Goal: Information Seeking & Learning: Learn about a topic

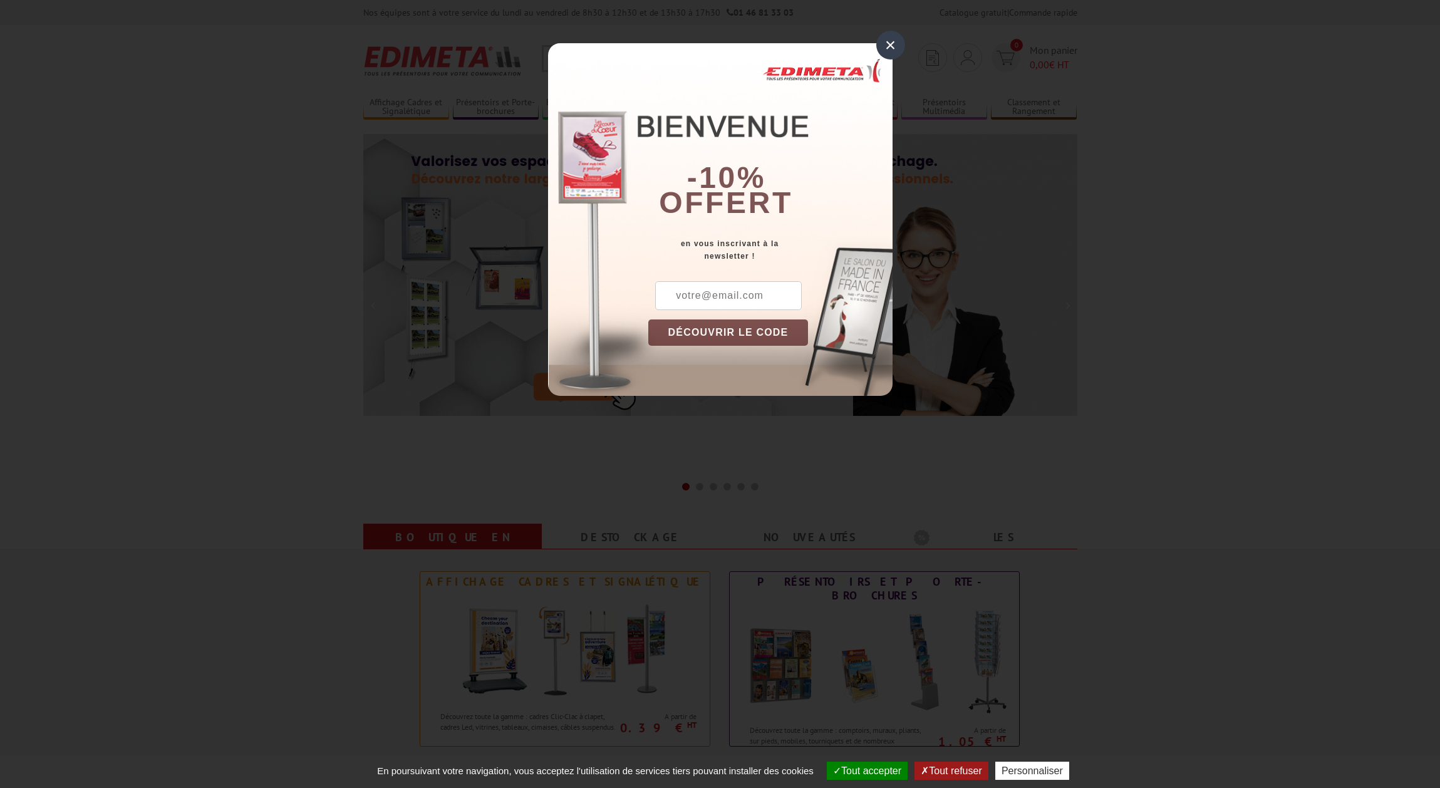
click at [884, 46] on div "×" at bounding box center [890, 45] width 29 height 29
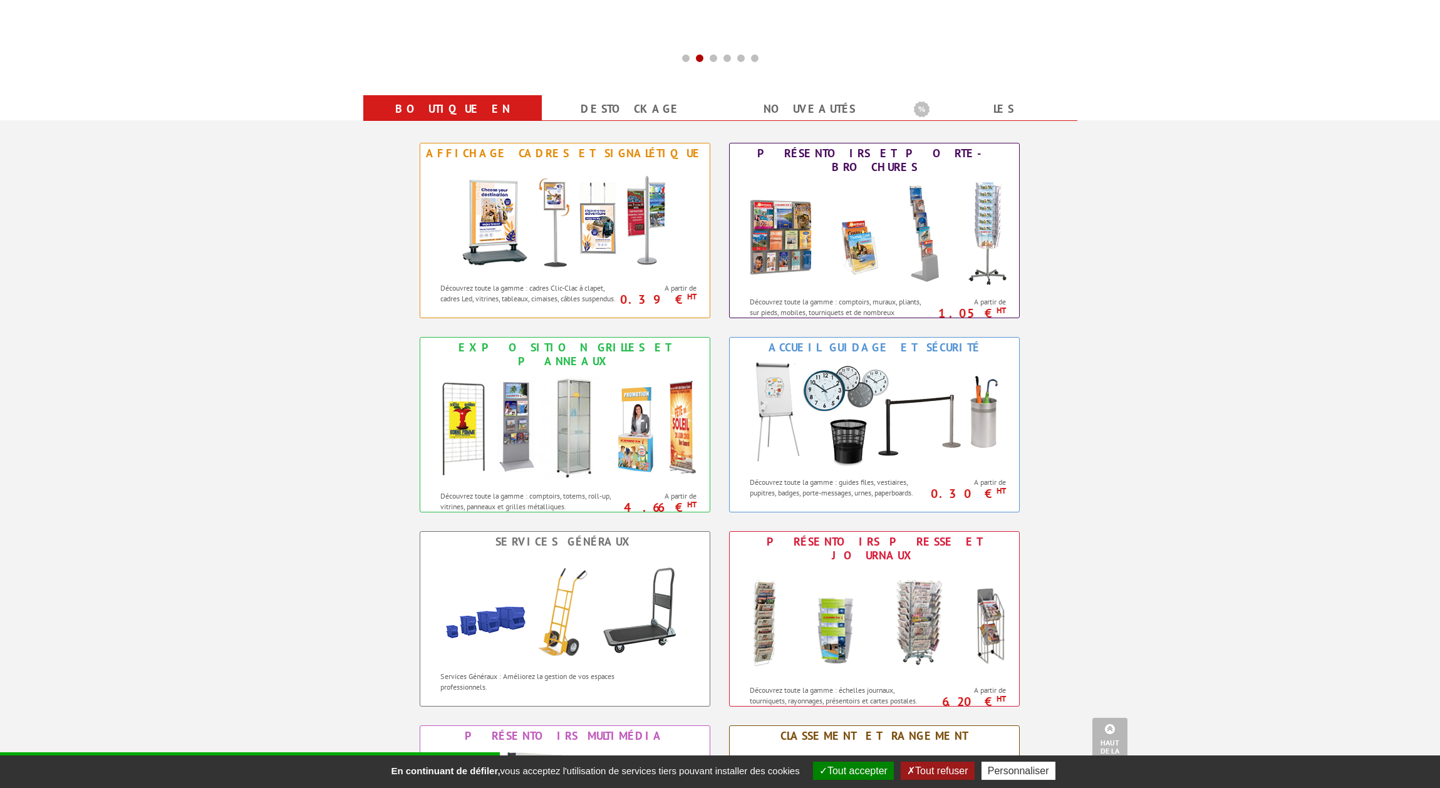
scroll to position [626, 0]
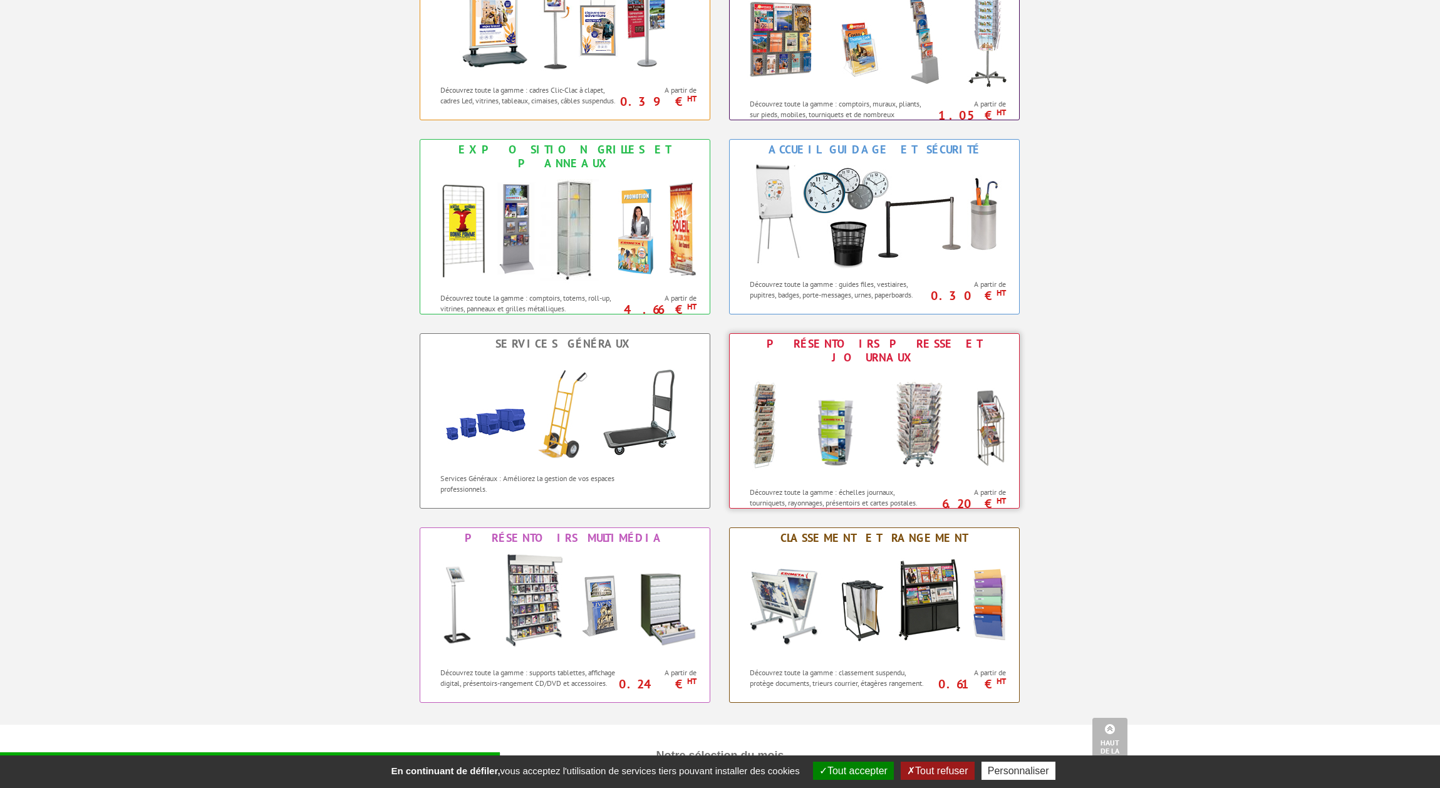
click at [974, 435] on img at bounding box center [874, 424] width 276 height 113
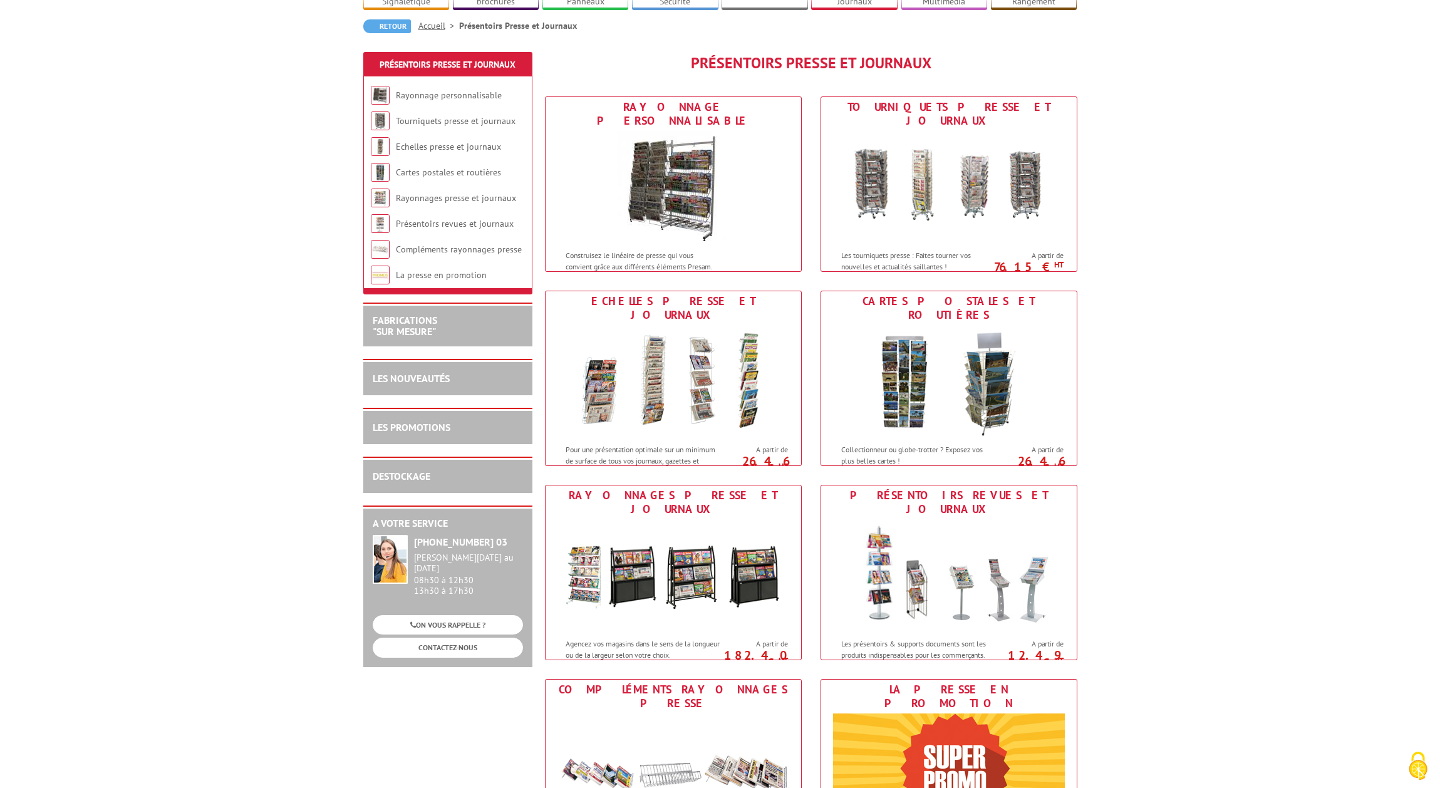
scroll to position [356, 0]
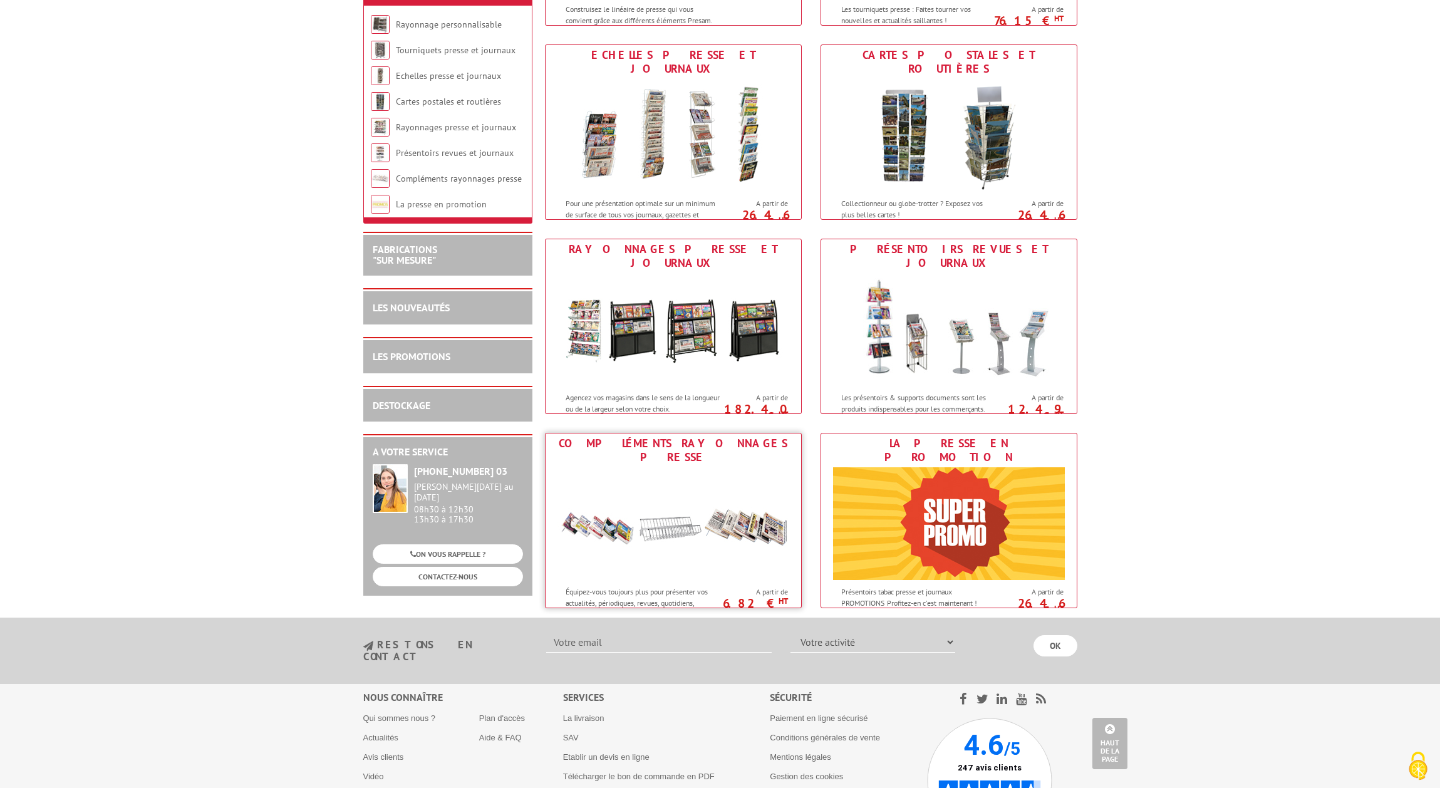
click at [653, 530] on img at bounding box center [673, 523] width 232 height 113
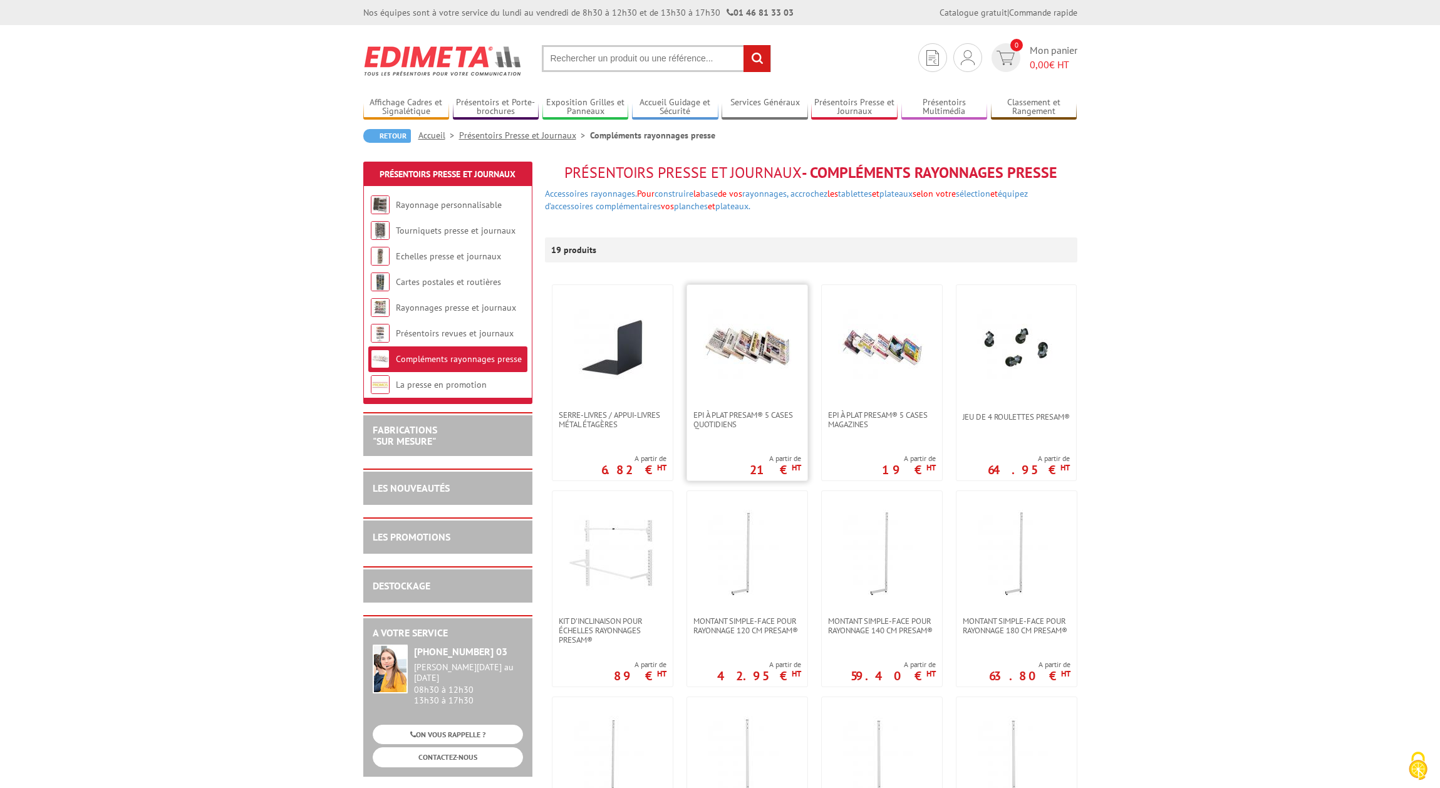
click at [769, 376] on img at bounding box center [747, 348] width 88 height 88
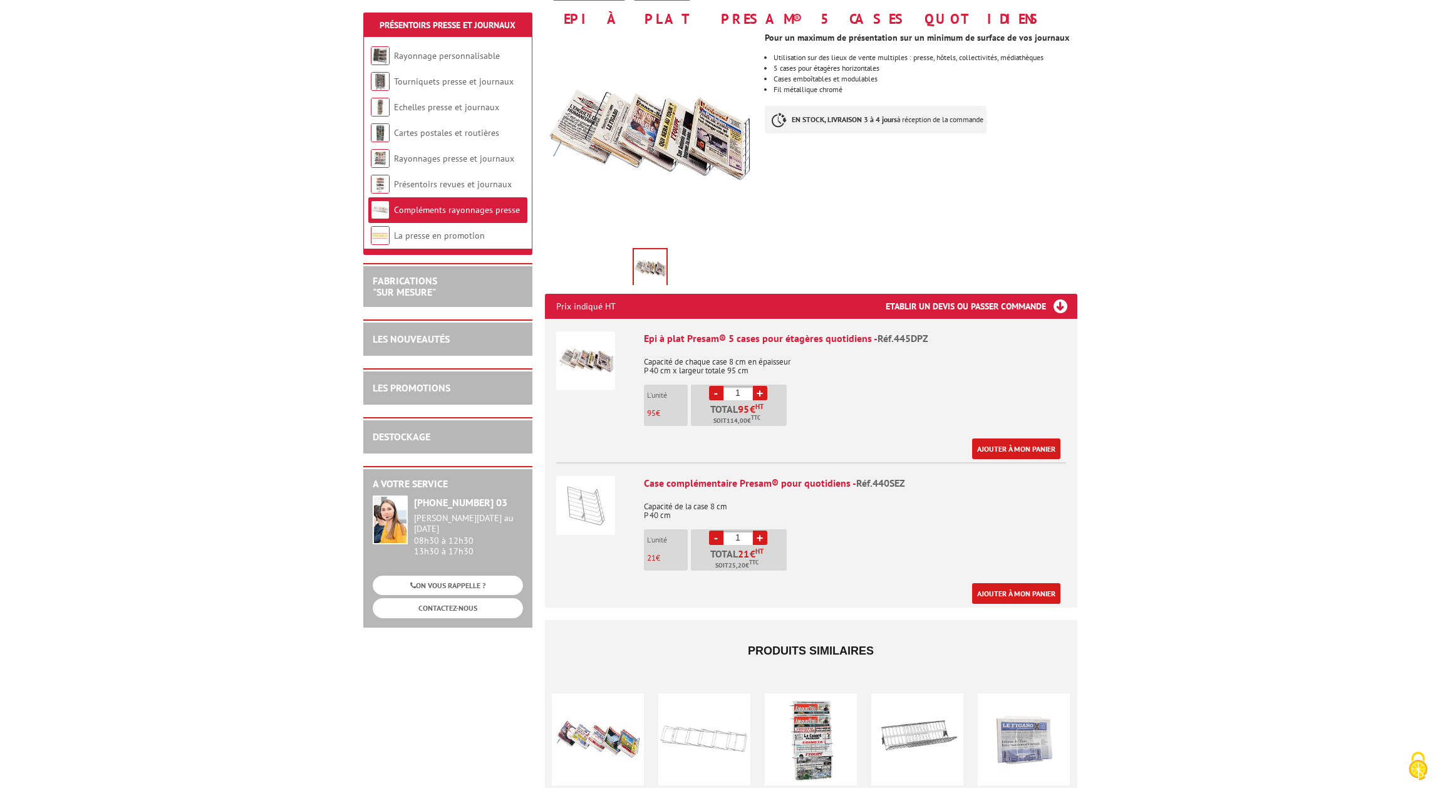
scroll to position [374, 0]
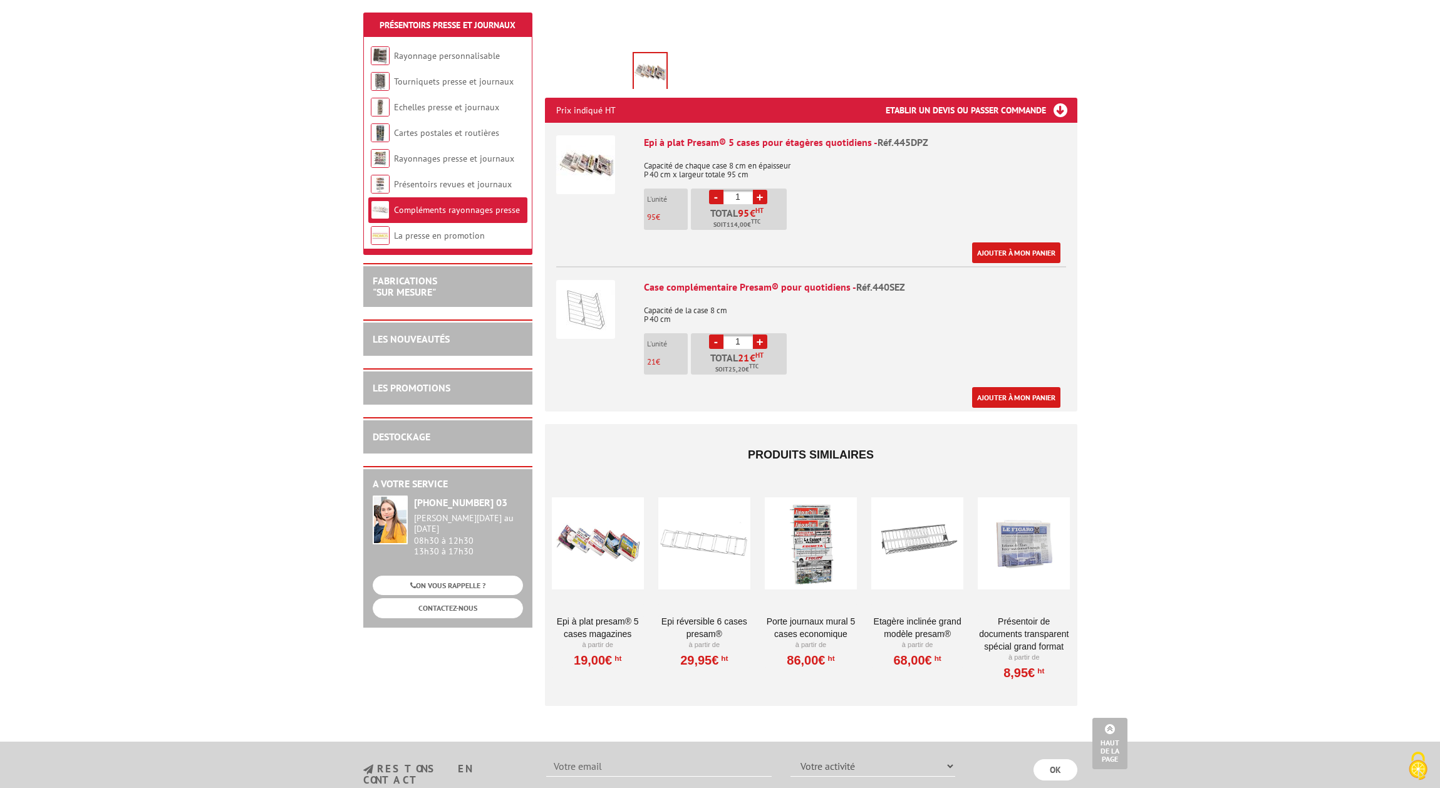
click at [618, 572] on div at bounding box center [598, 542] width 92 height 125
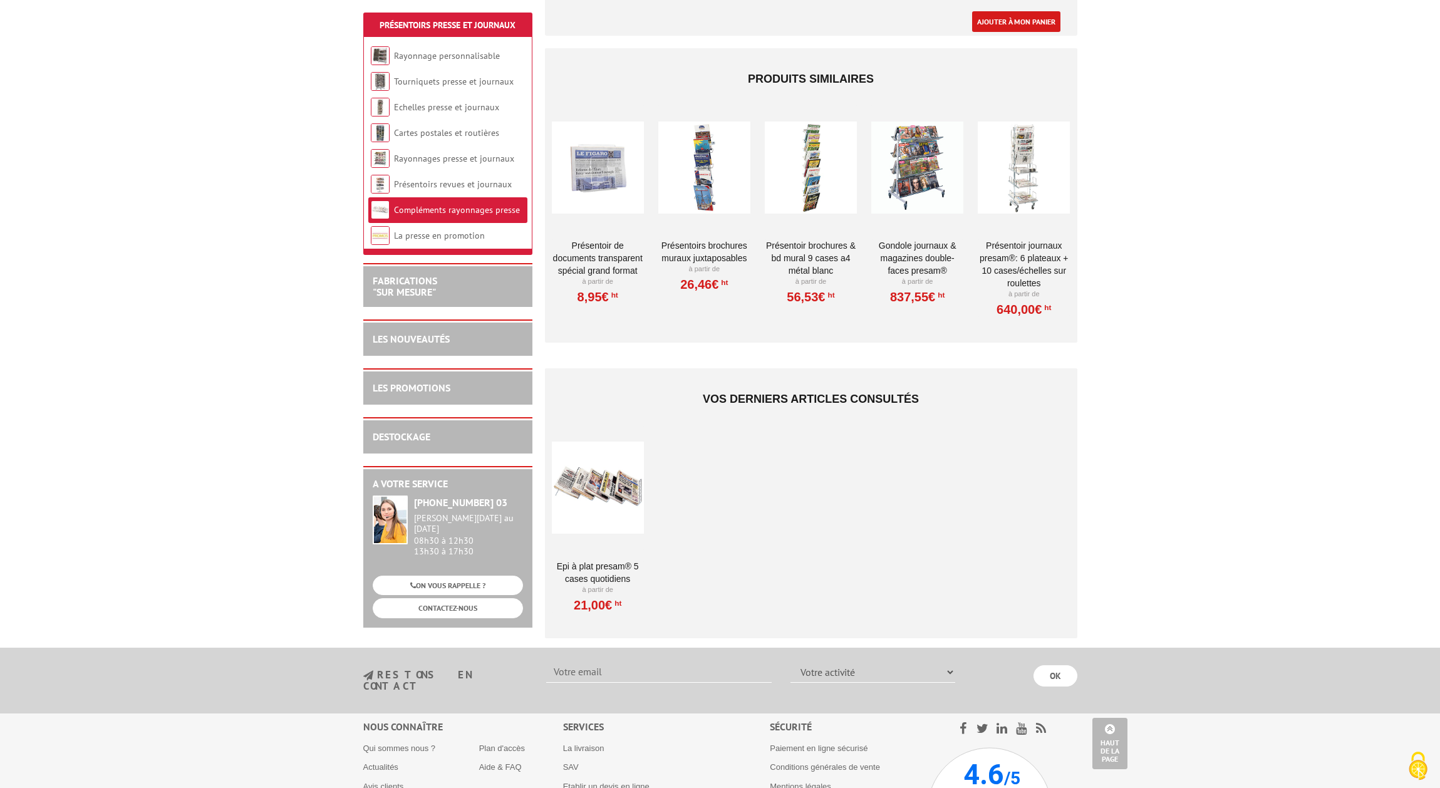
scroll to position [523, 0]
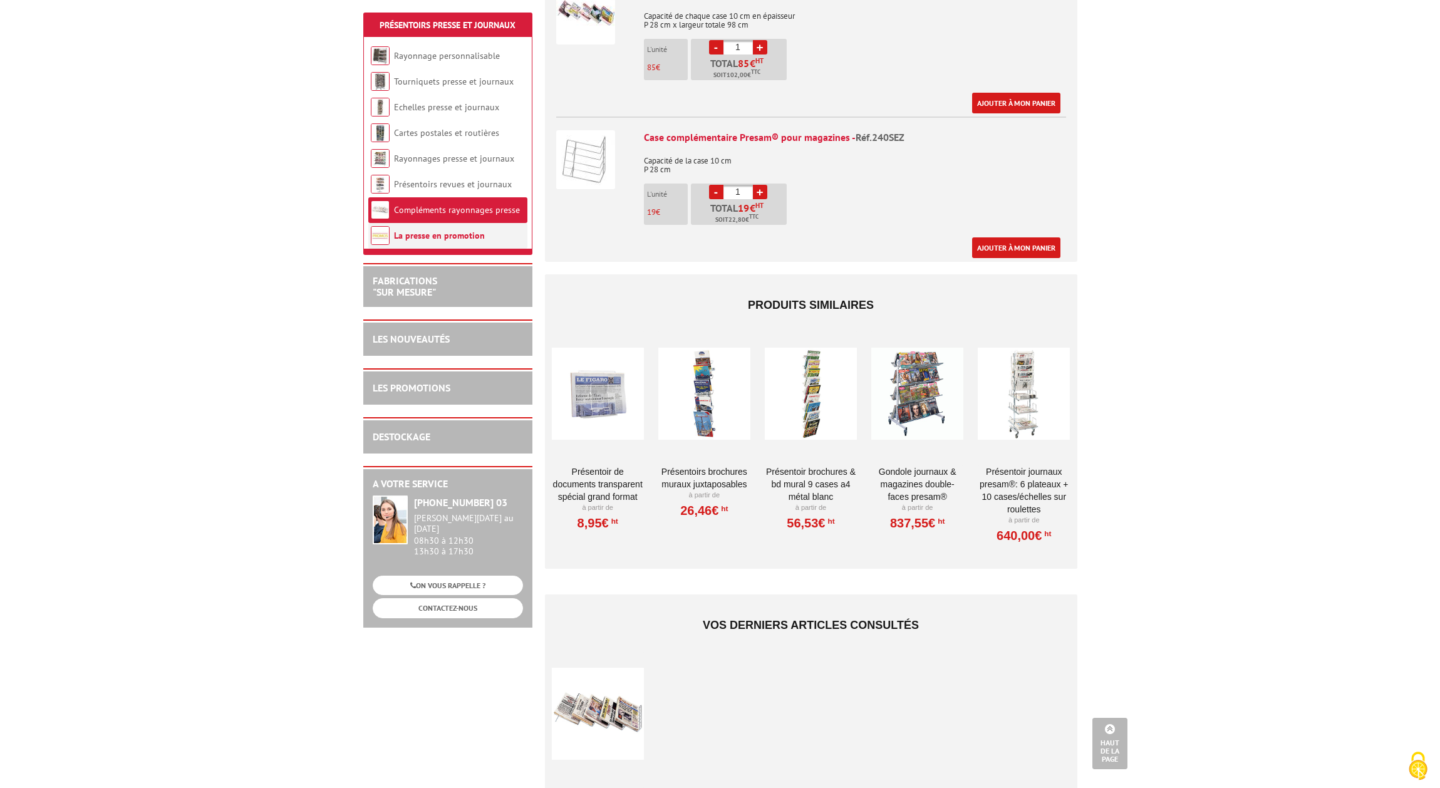
click at [458, 237] on link "La presse en promotion" at bounding box center [439, 235] width 91 height 11
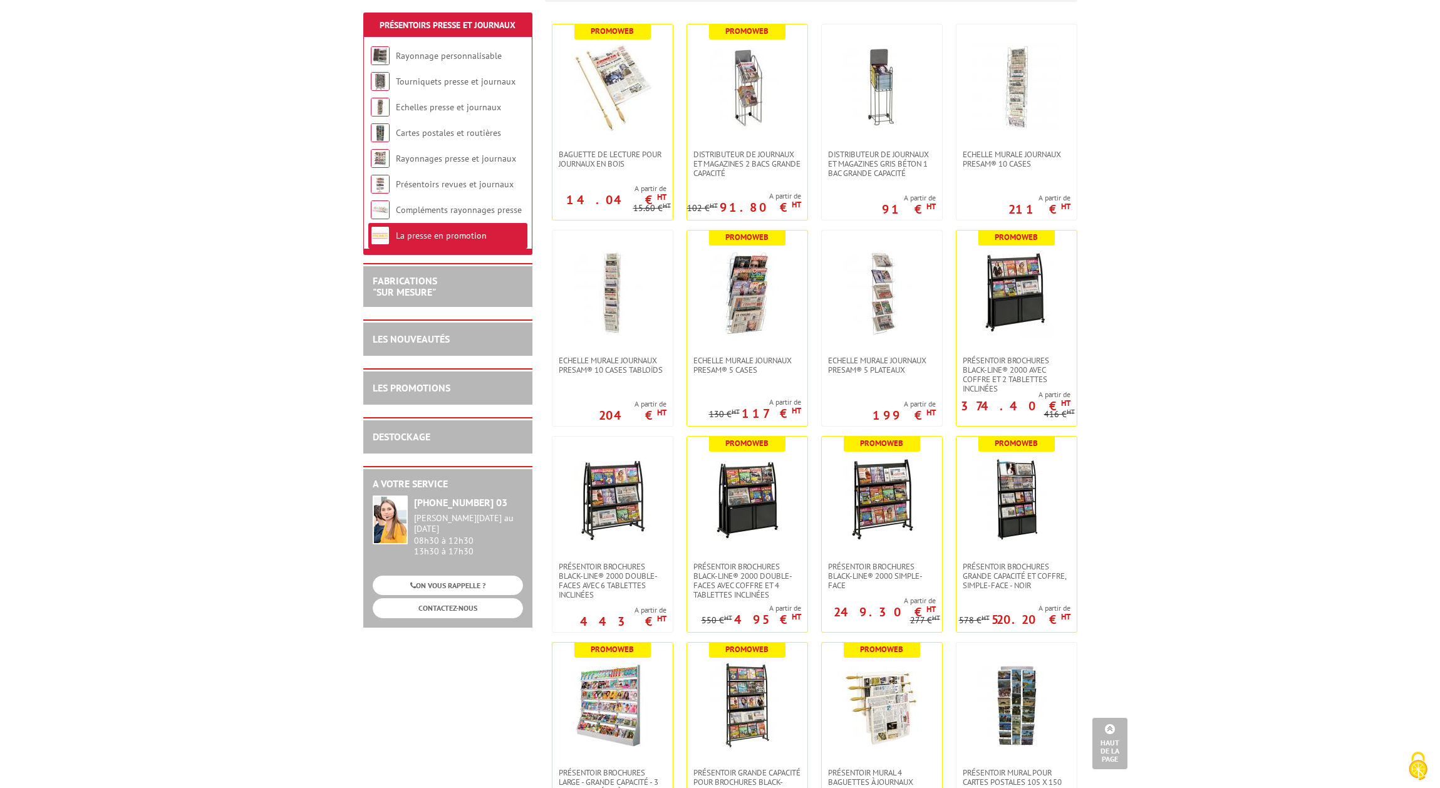
scroll to position [414, 0]
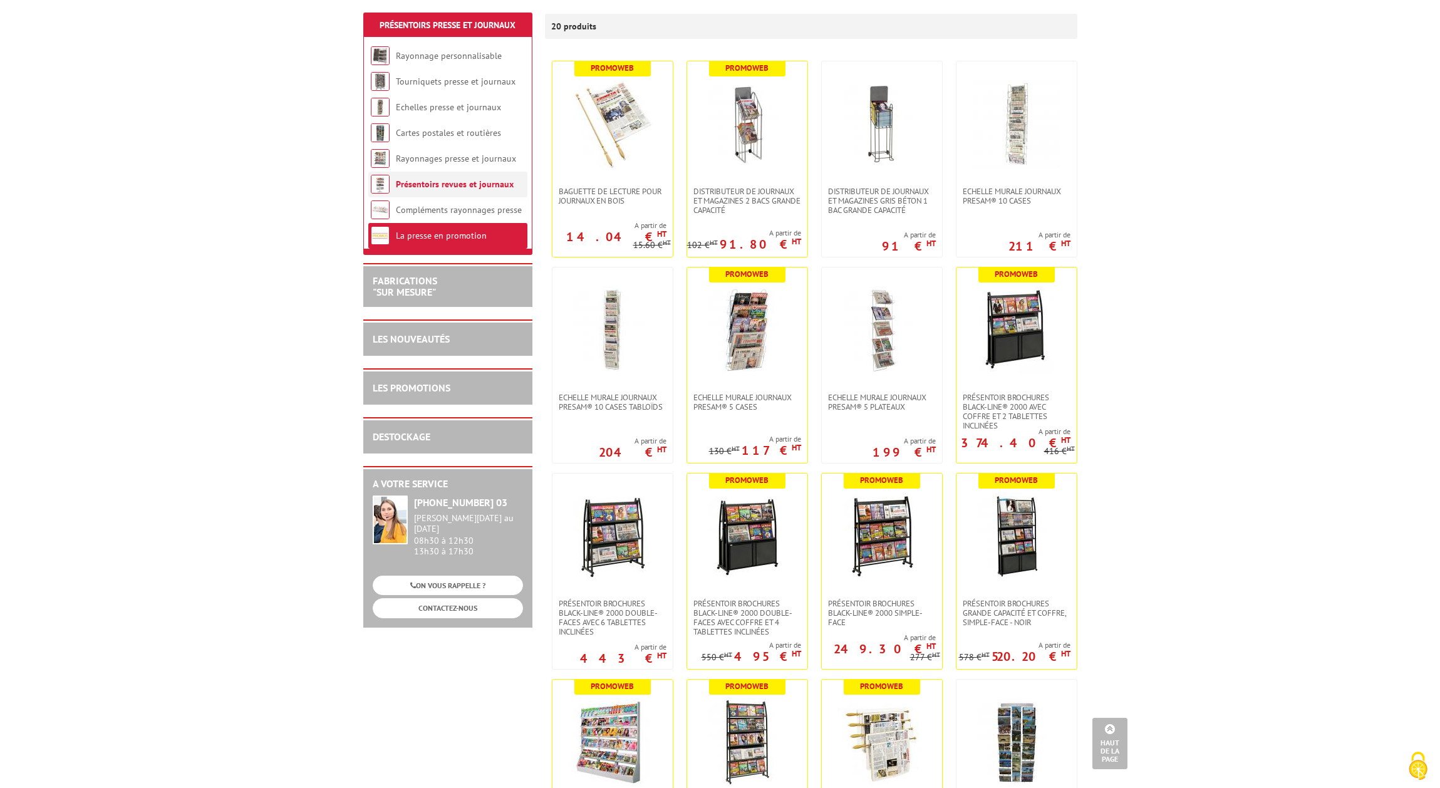
click at [450, 185] on link "Présentoirs revues et journaux" at bounding box center [455, 183] width 118 height 11
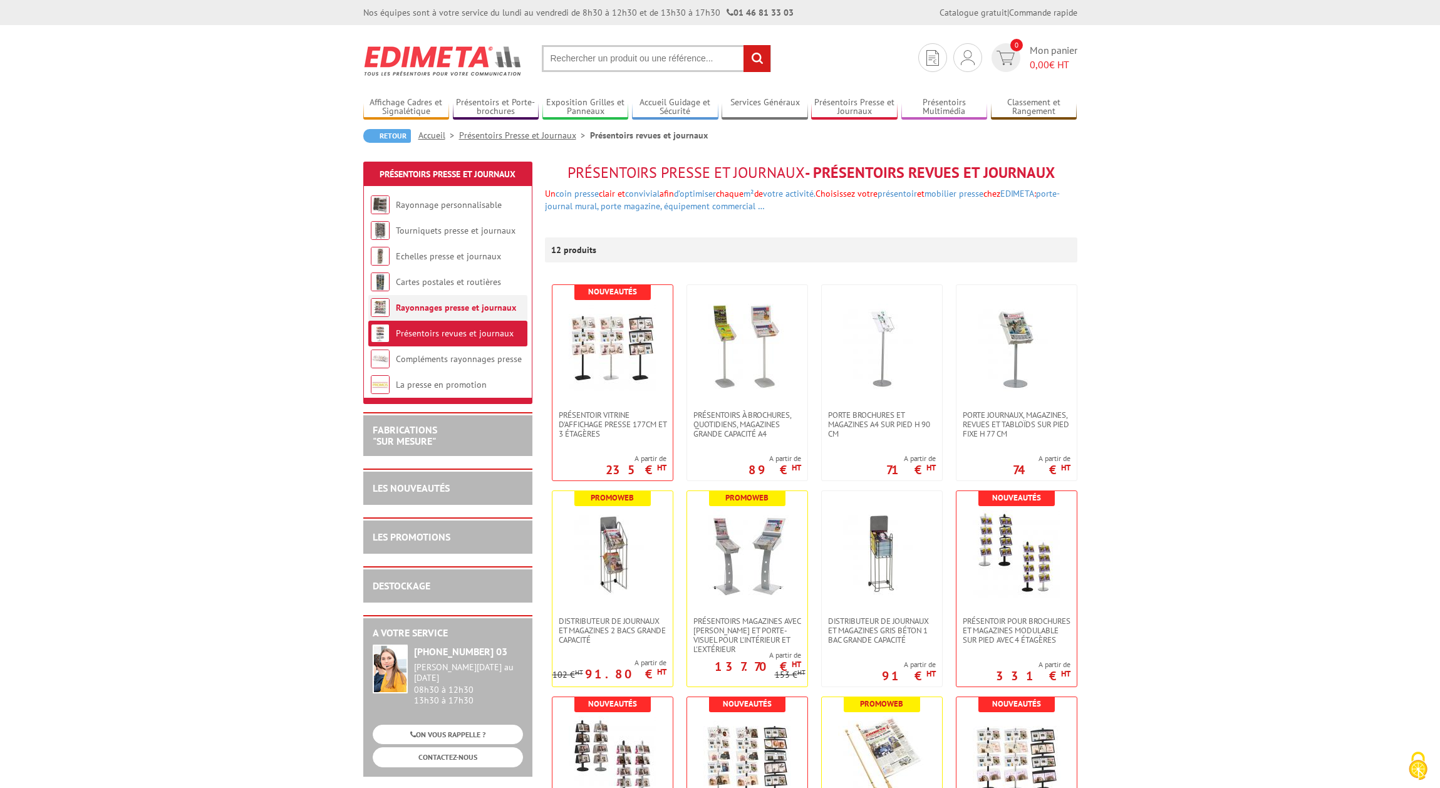
click at [452, 301] on li "Rayonnages presse et journaux" at bounding box center [447, 308] width 159 height 26
click at [452, 307] on link "Rayonnages presse et journaux" at bounding box center [456, 307] width 120 height 11
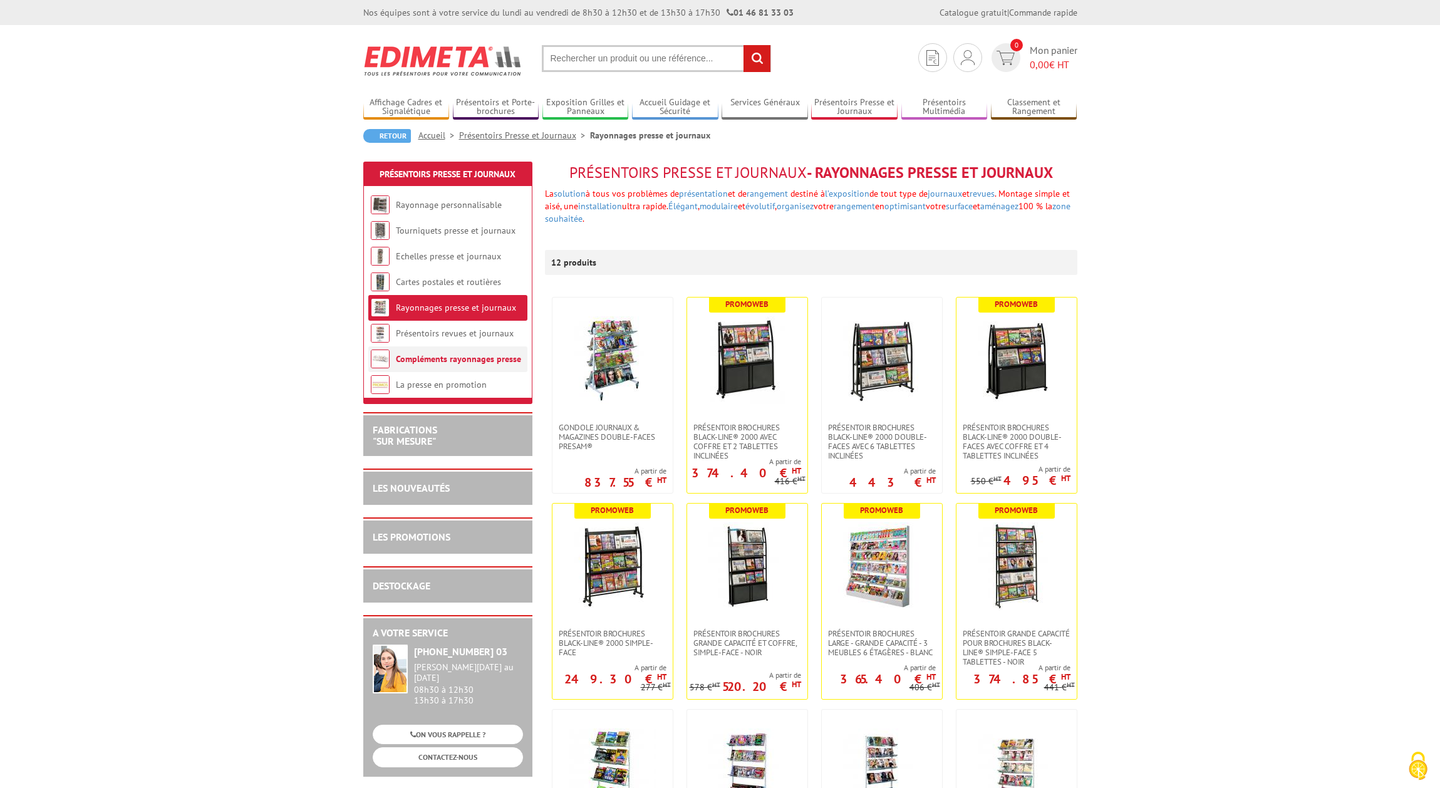
click at [448, 354] on link "Compléments rayonnages presse" at bounding box center [458, 358] width 125 height 11
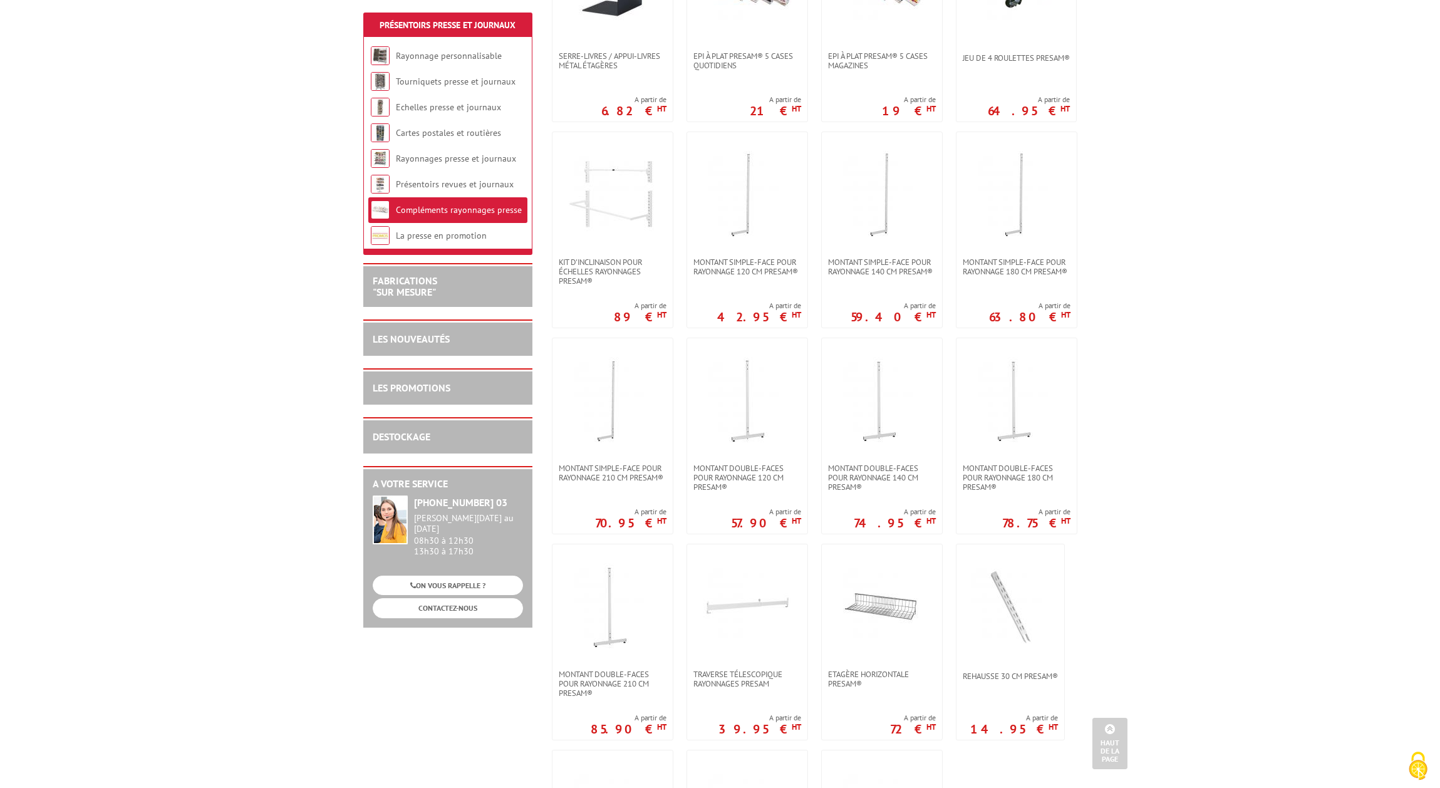
scroll to position [567, 0]
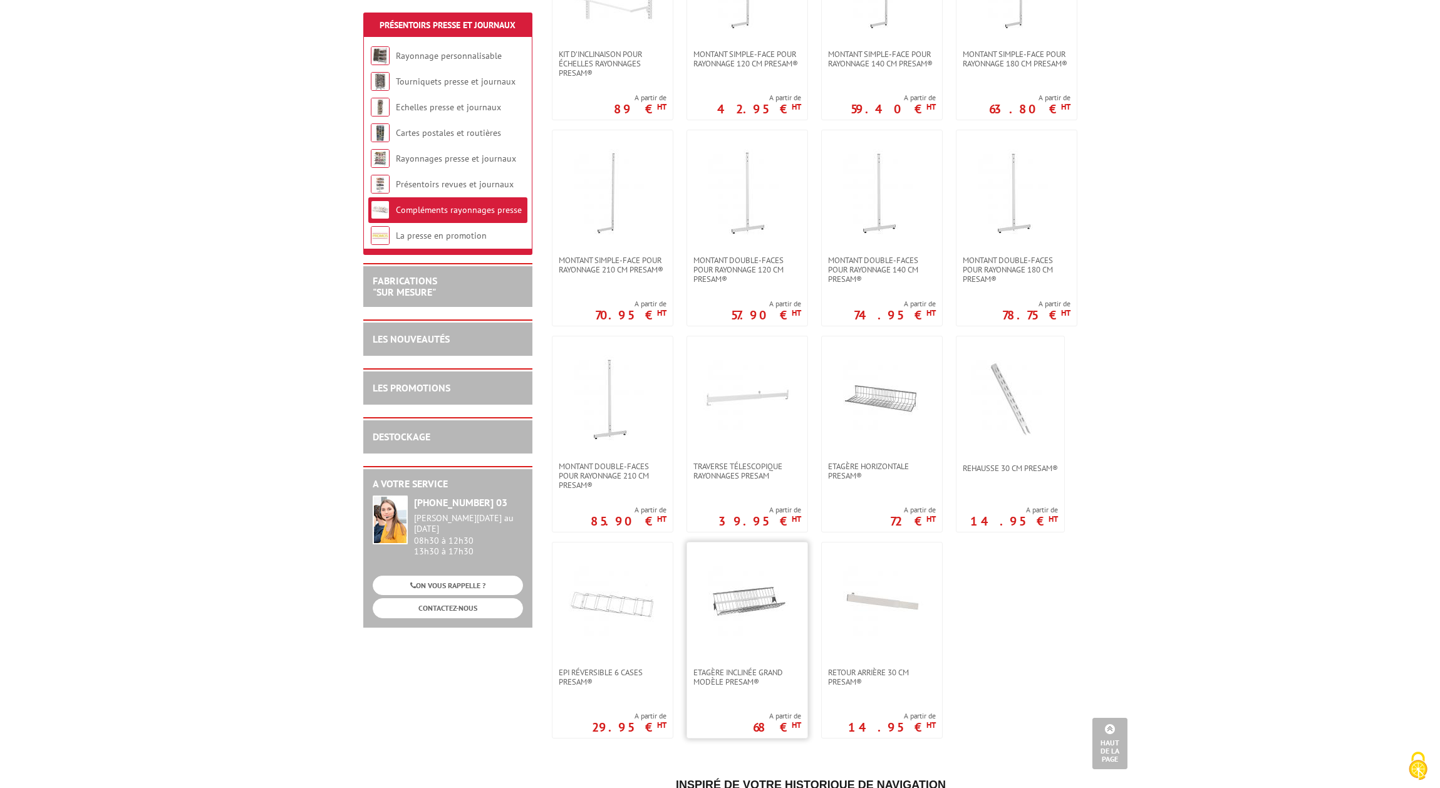
click at [729, 601] on img at bounding box center [747, 605] width 88 height 88
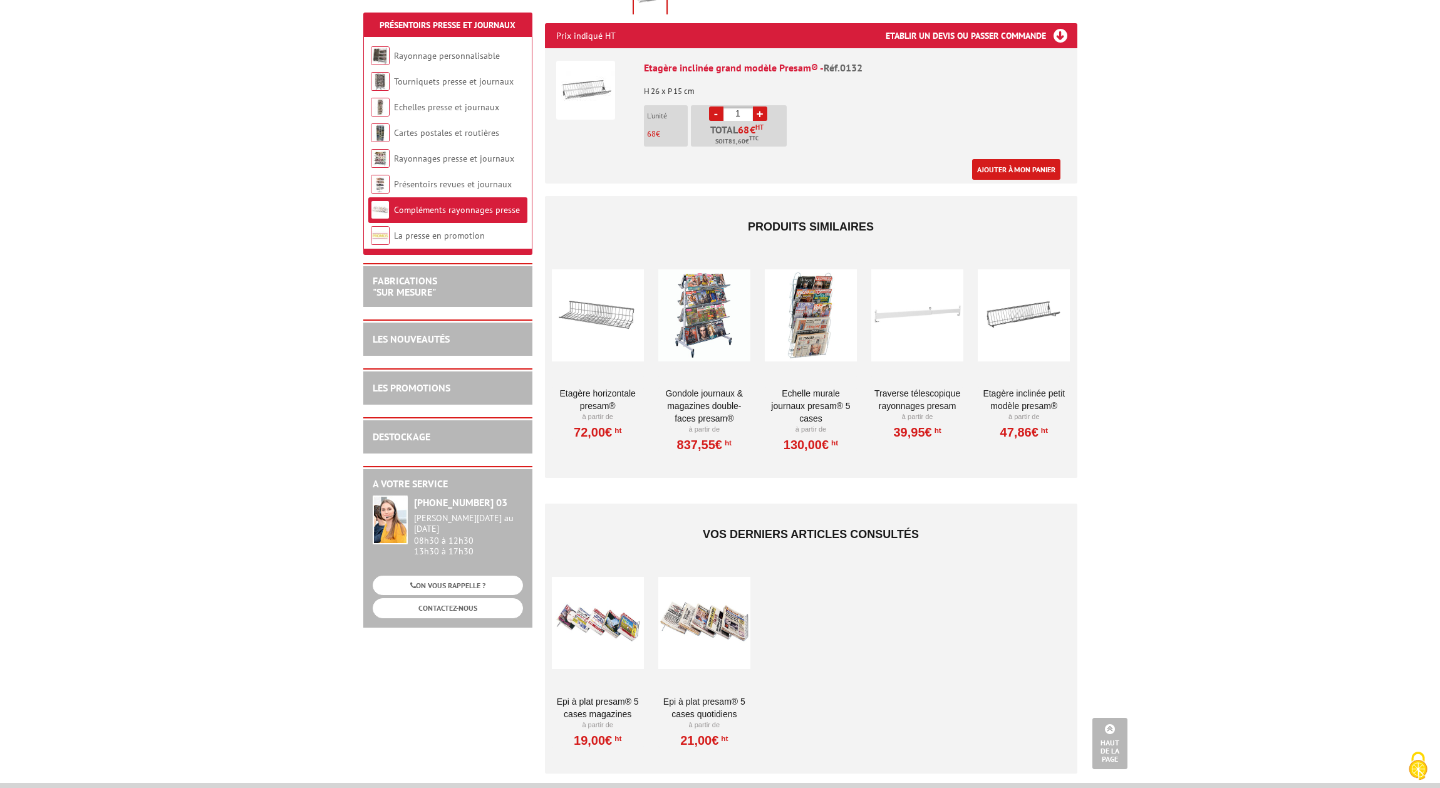
scroll to position [446, 0]
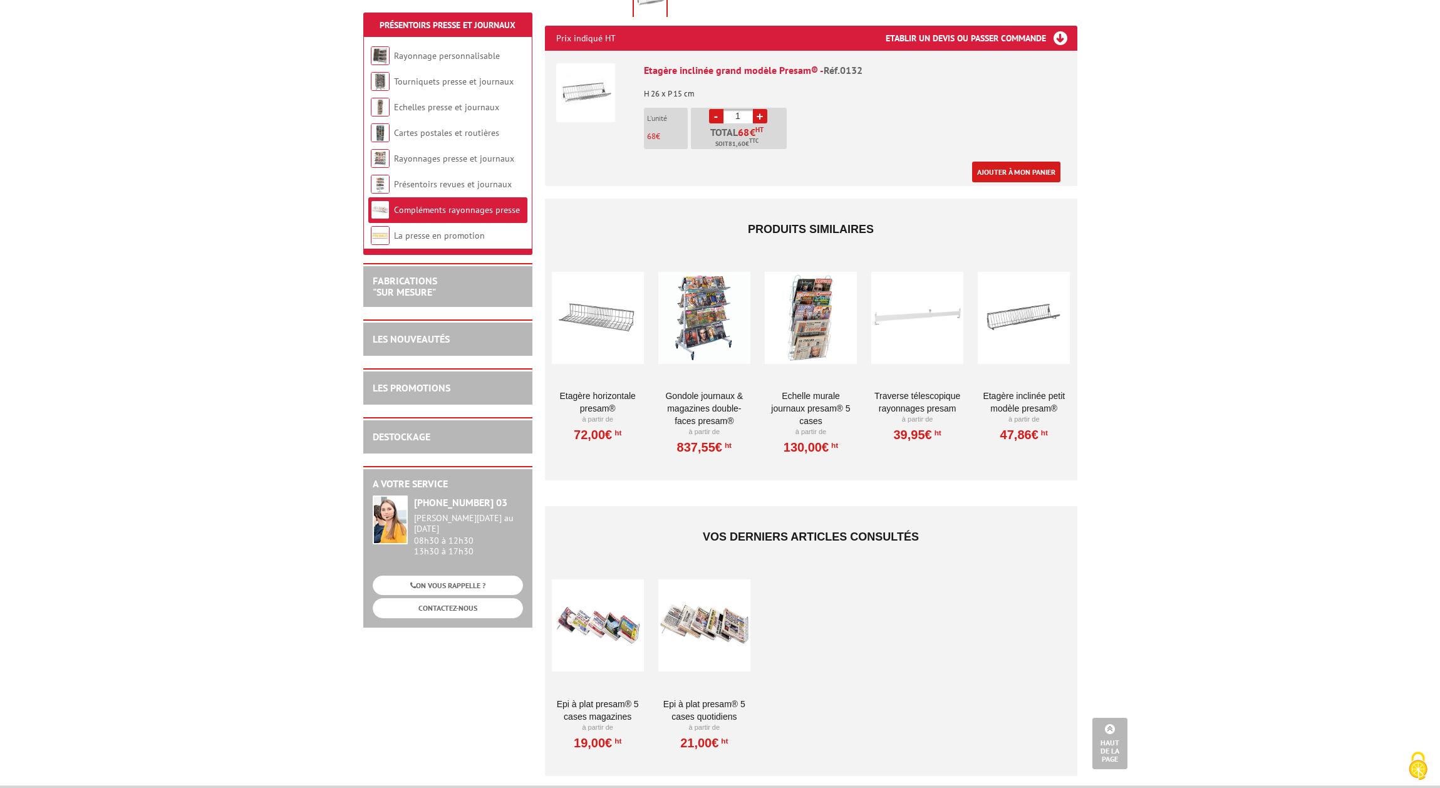
click at [1024, 326] on div at bounding box center [1023, 317] width 92 height 125
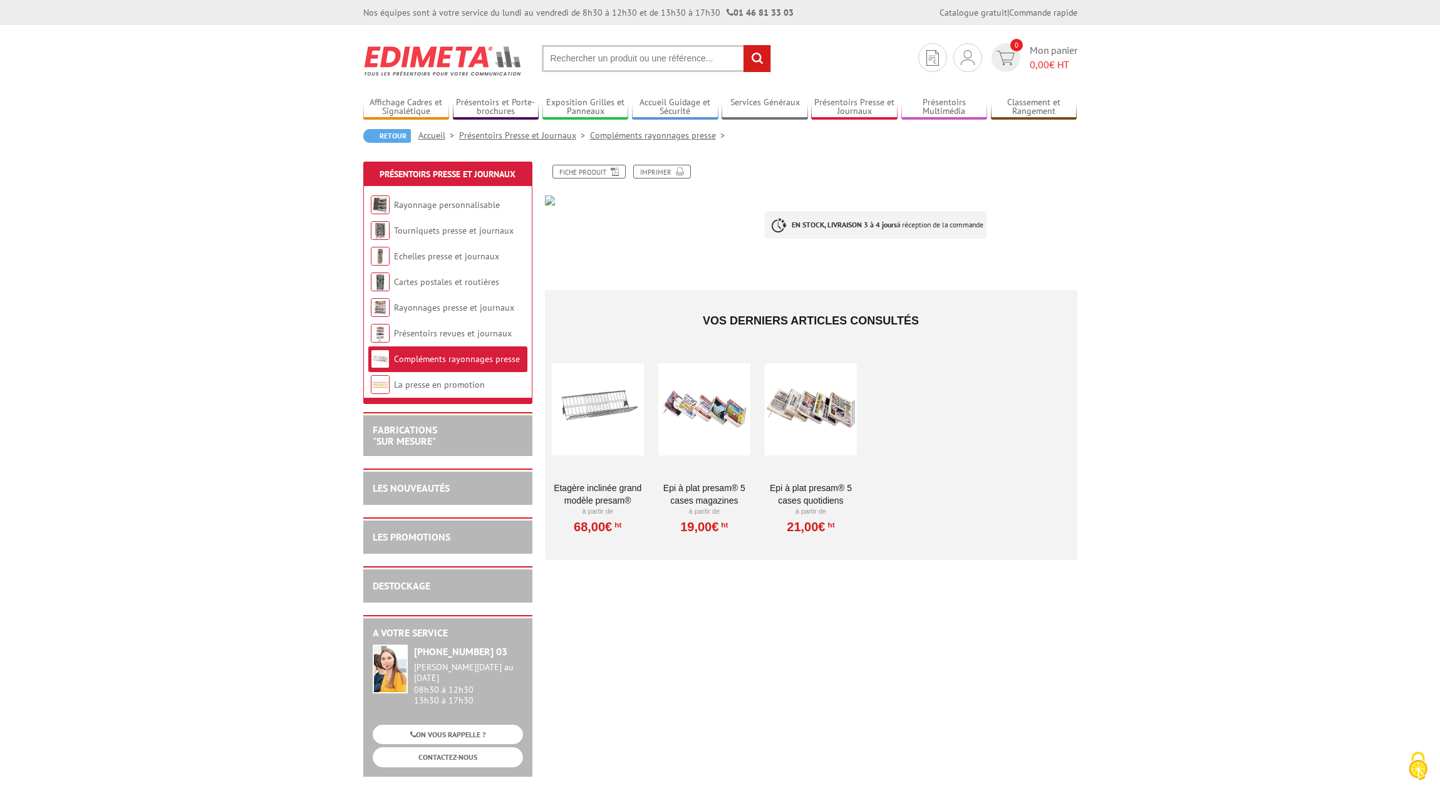
click at [614, 418] on div at bounding box center [598, 409] width 92 height 125
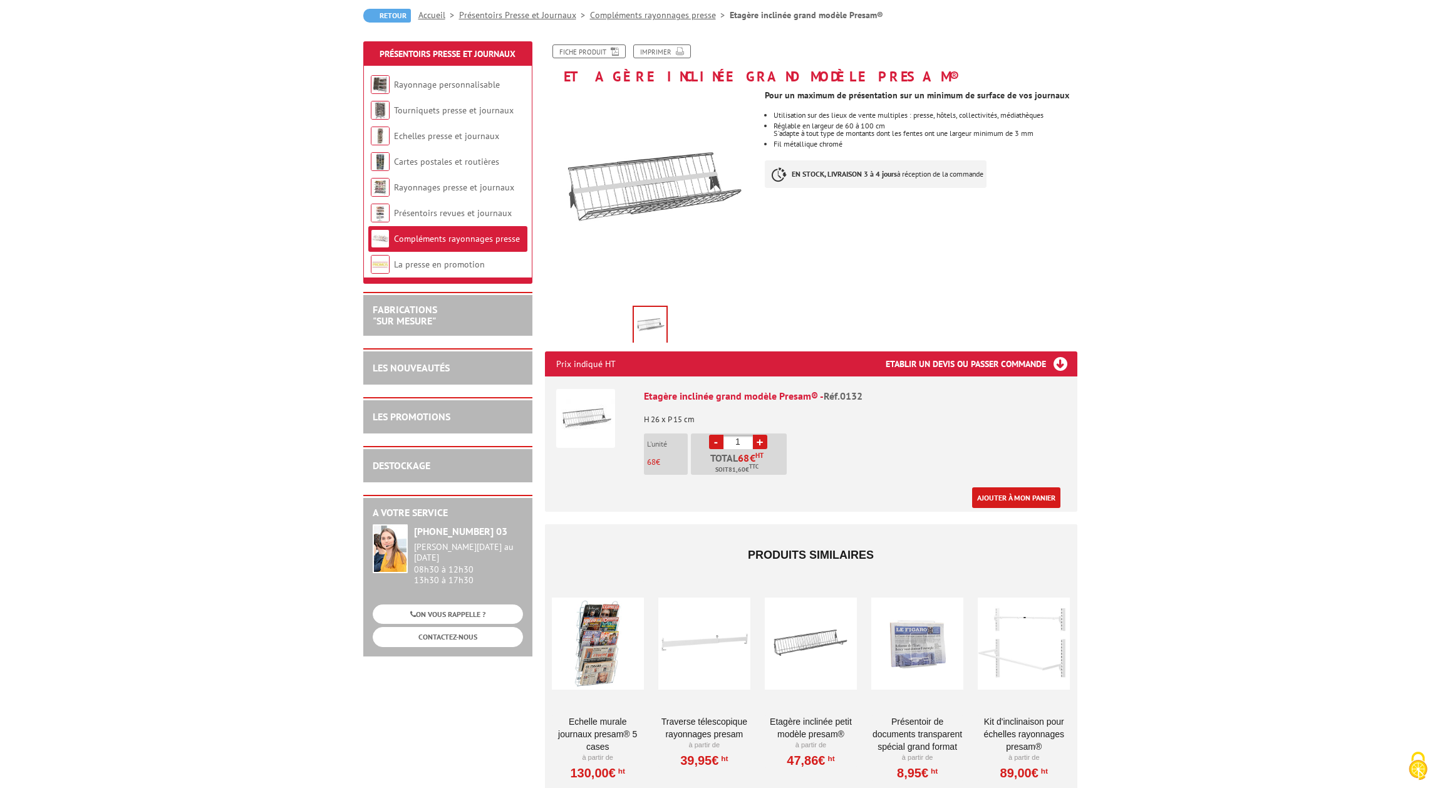
scroll to position [162, 0]
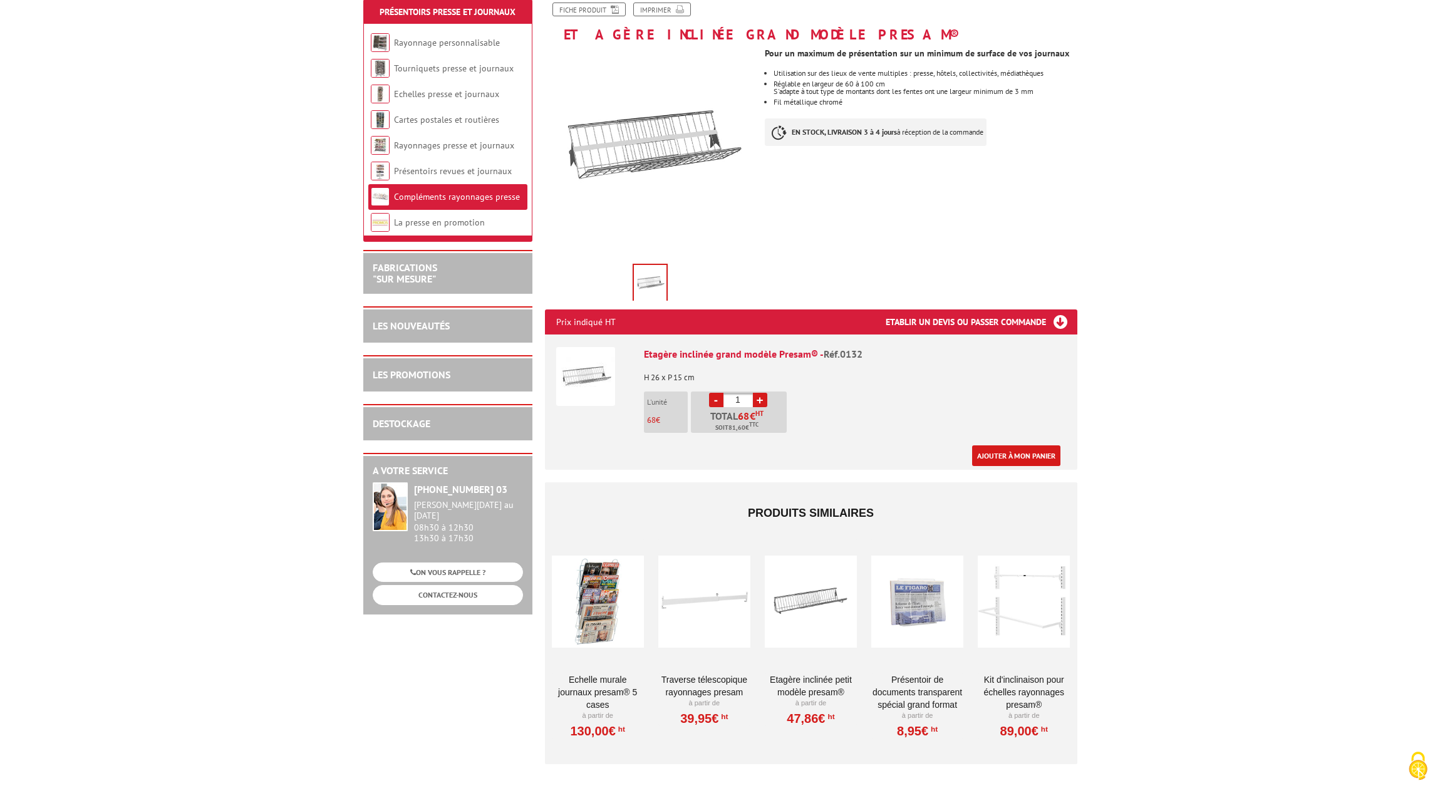
click at [814, 606] on div at bounding box center [811, 601] width 92 height 125
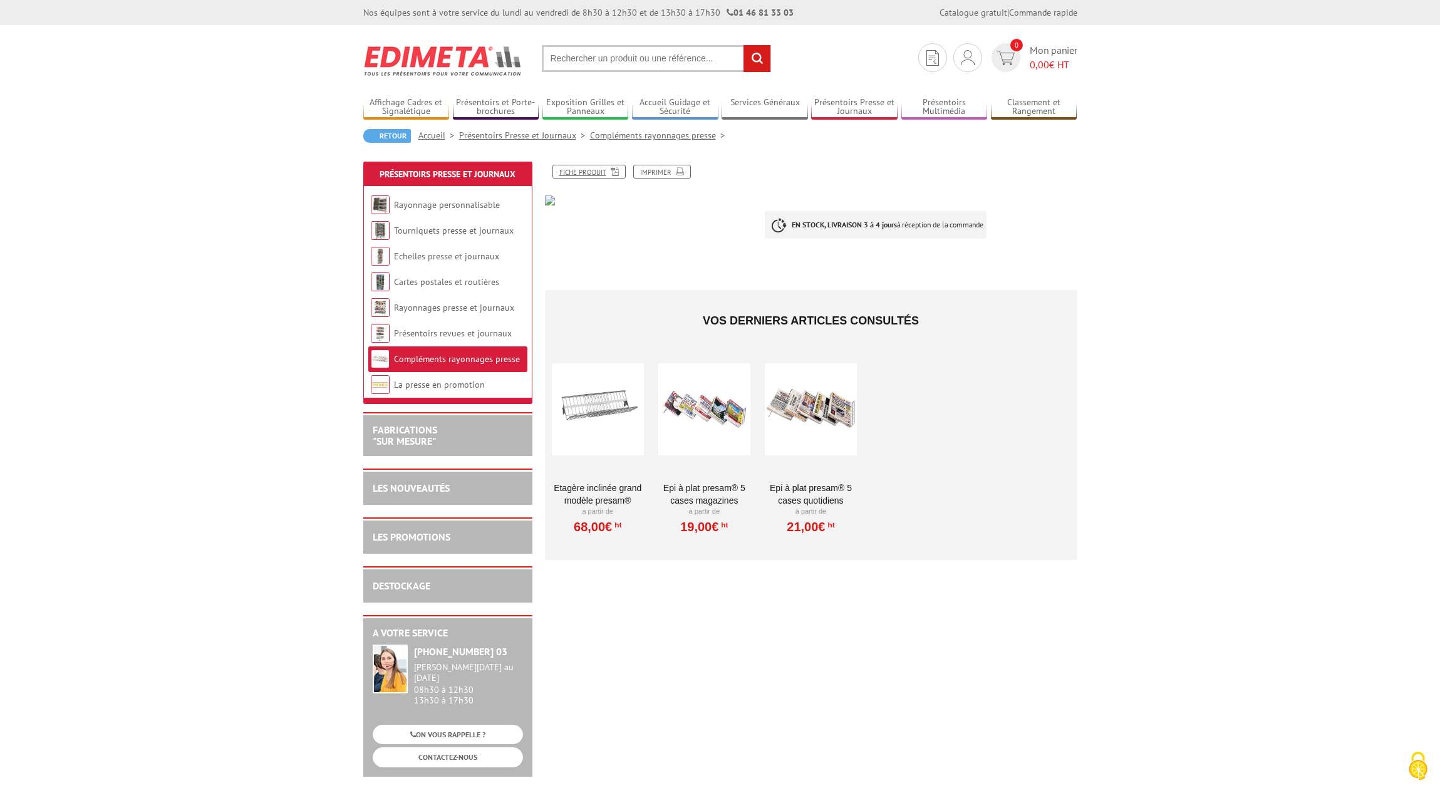
click at [600, 177] on link "Fiche produit" at bounding box center [588, 172] width 73 height 14
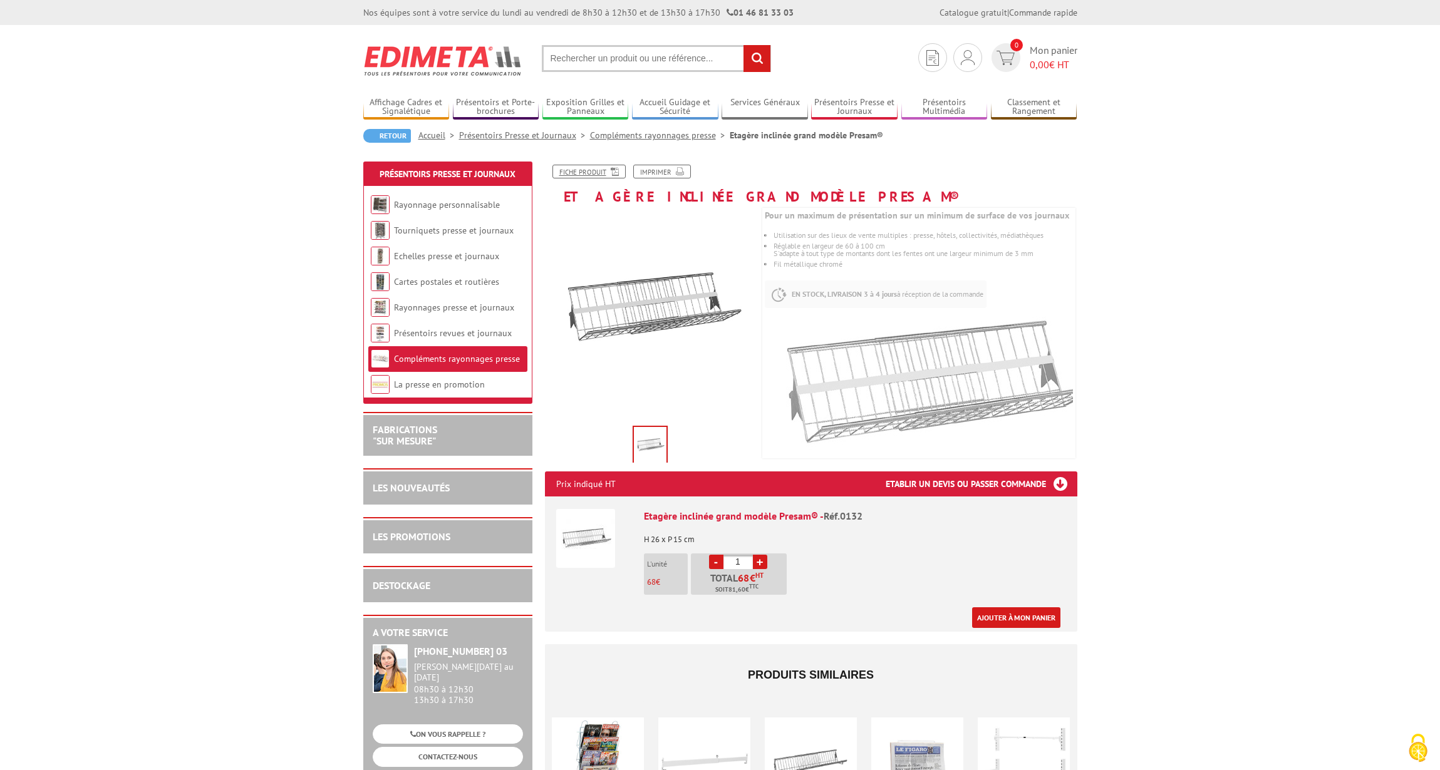
click at [587, 170] on link "Fiche produit" at bounding box center [588, 172] width 73 height 14
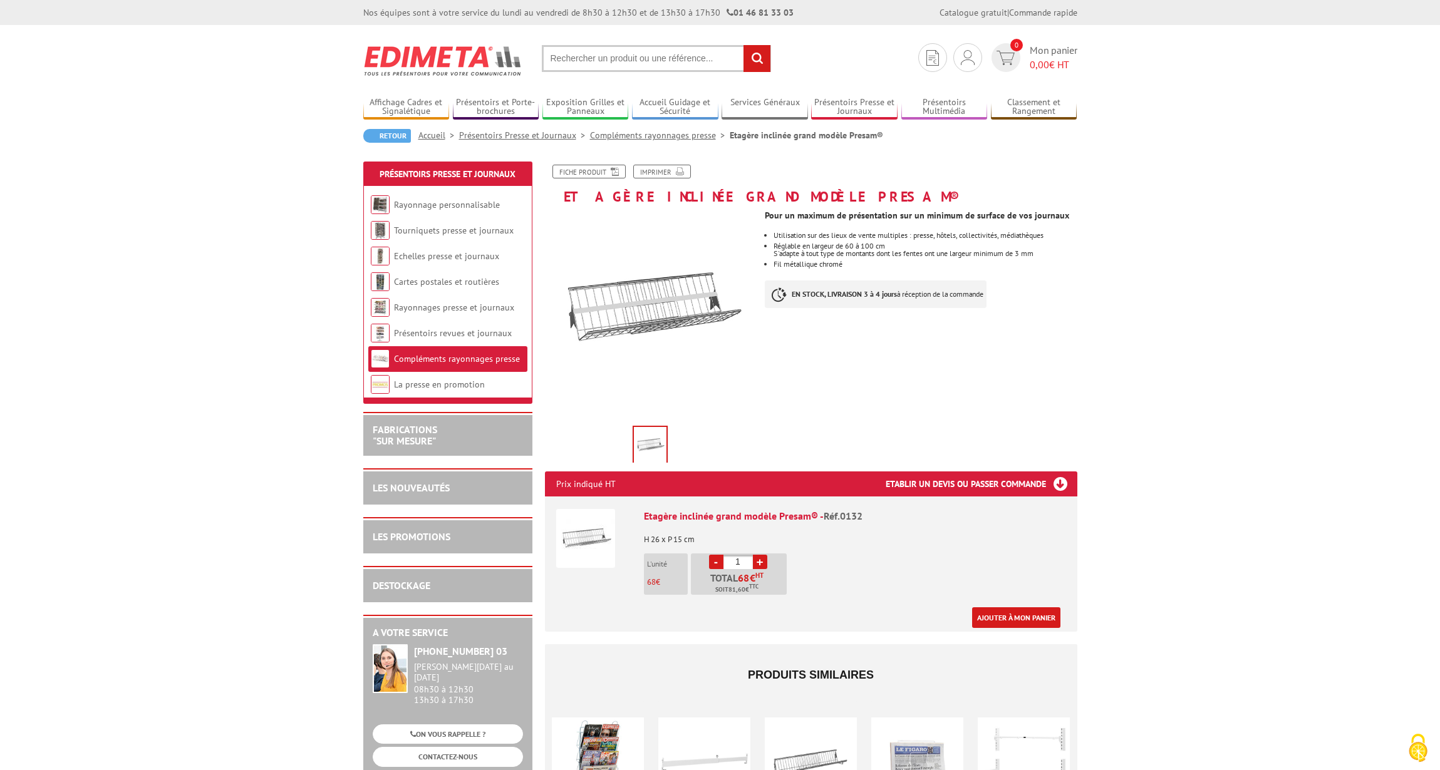
scroll to position [543, 0]
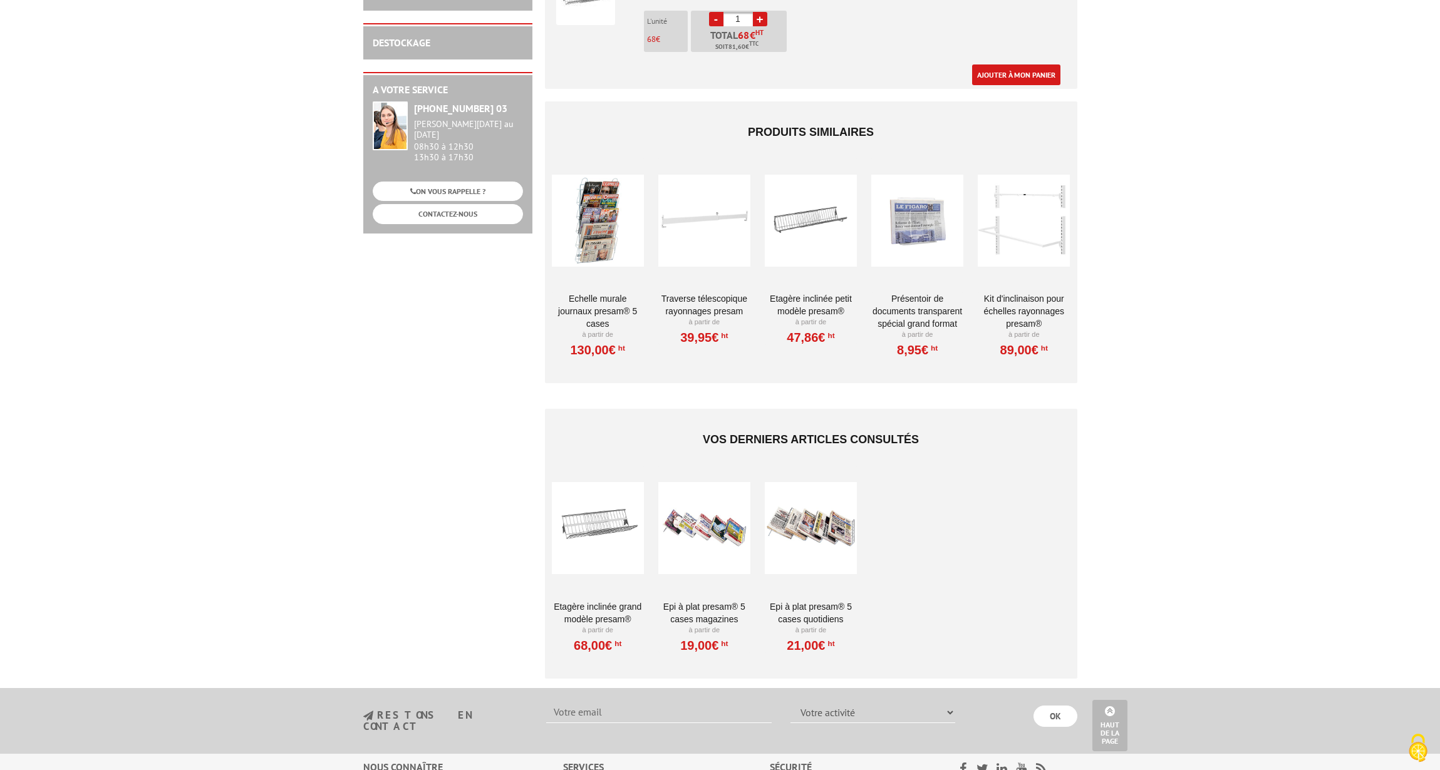
click at [794, 526] on div at bounding box center [811, 528] width 92 height 125
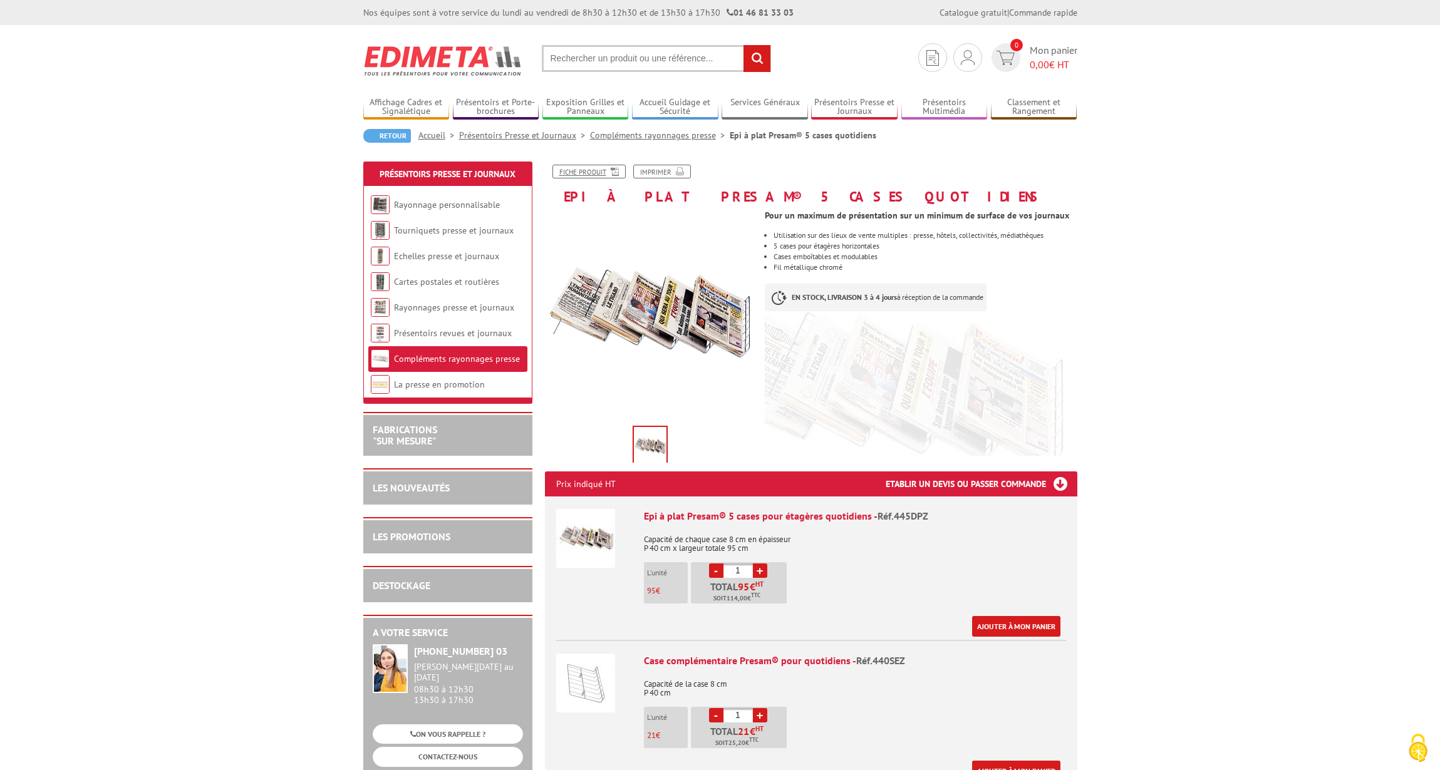
click at [584, 176] on link "Fiche produit" at bounding box center [588, 172] width 73 height 14
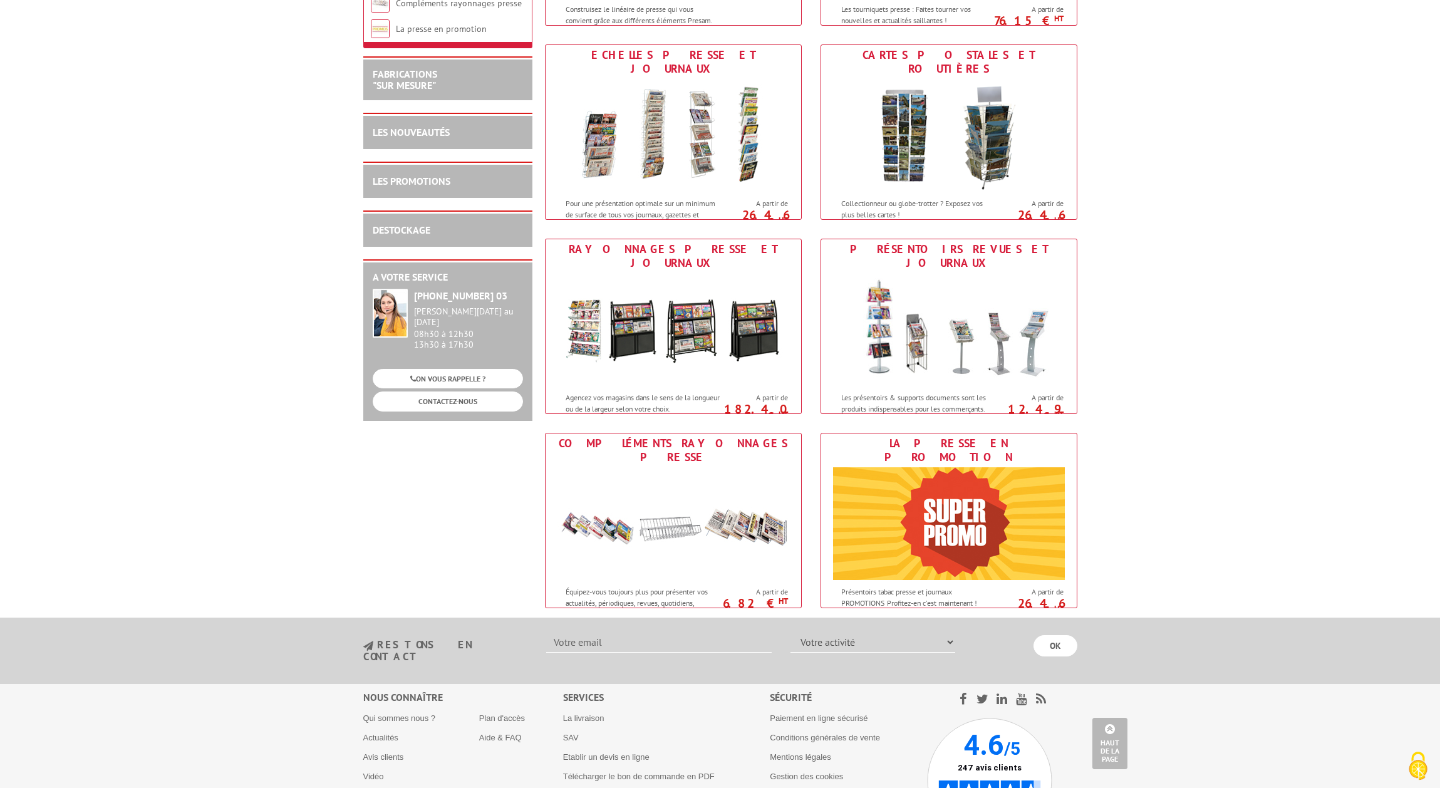
scroll to position [353, 0]
